Goal: Submit feedback/report problem

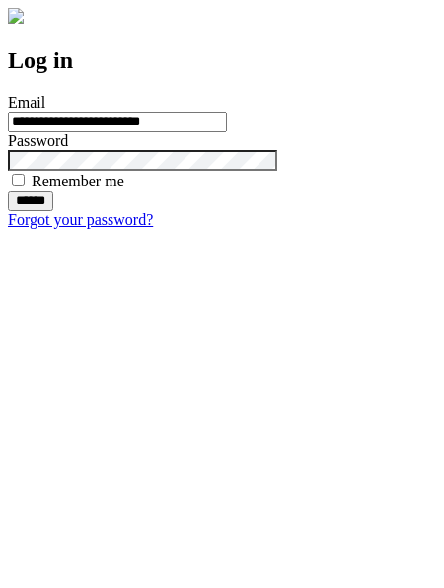
type input "**********"
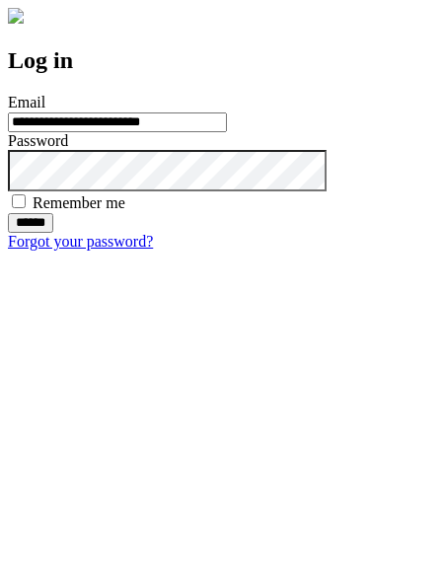
click at [53, 233] on input "******" at bounding box center [30, 223] width 45 height 20
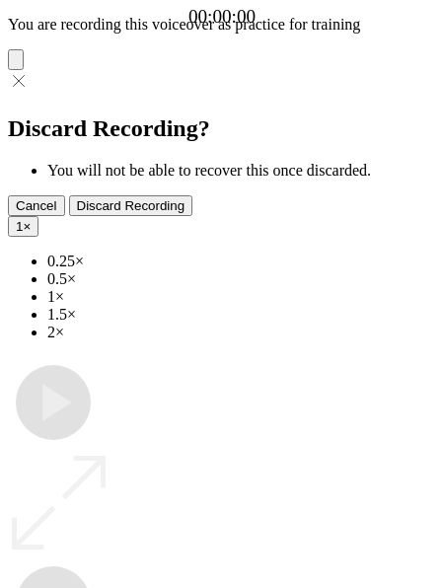
type input "**********"
